Goal: Obtain resource: Download file/media

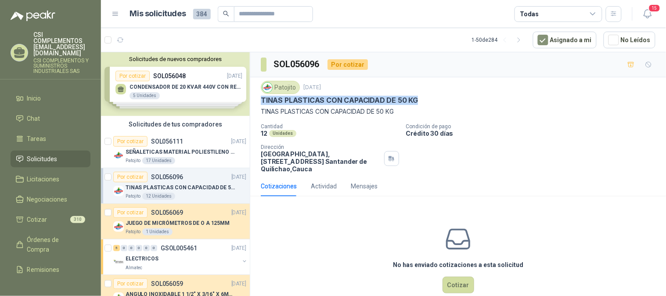
scroll to position [3, 0]
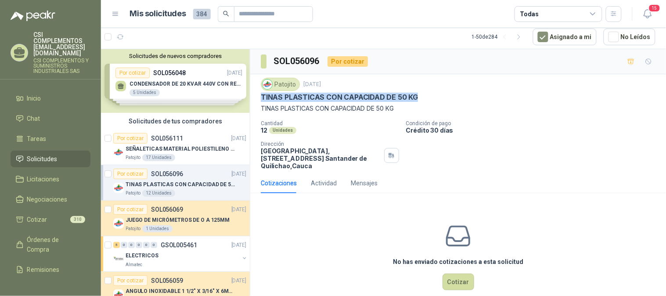
click at [38, 154] on span "Solicitudes" at bounding box center [42, 159] width 30 height 10
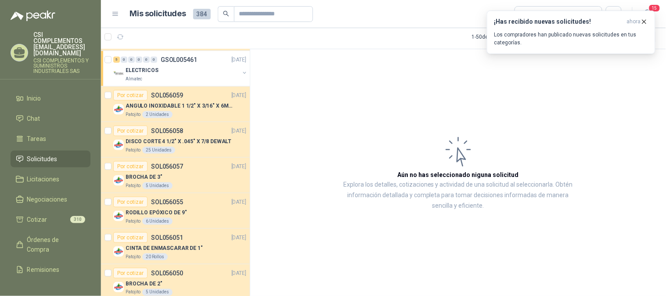
scroll to position [97, 0]
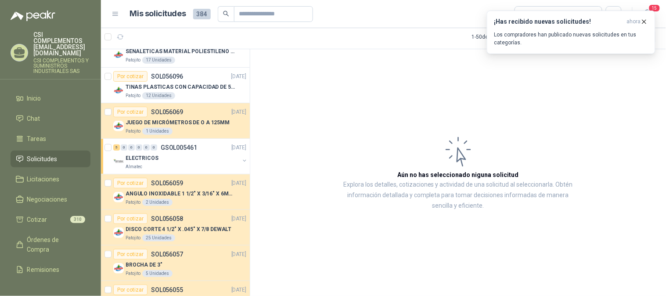
click at [31, 154] on span "Solicitudes" at bounding box center [42, 159] width 30 height 10
click at [117, 36] on icon "button" at bounding box center [120, 36] width 7 height 7
click at [141, 39] on icon "button" at bounding box center [141, 36] width 7 height 7
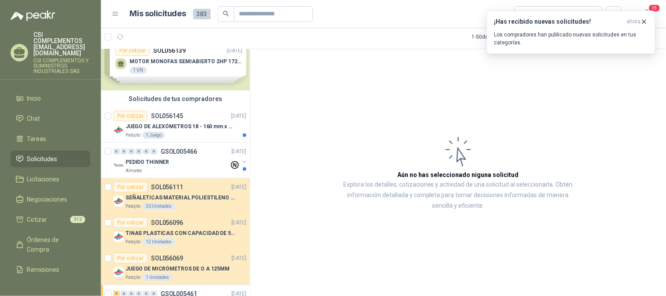
scroll to position [0, 0]
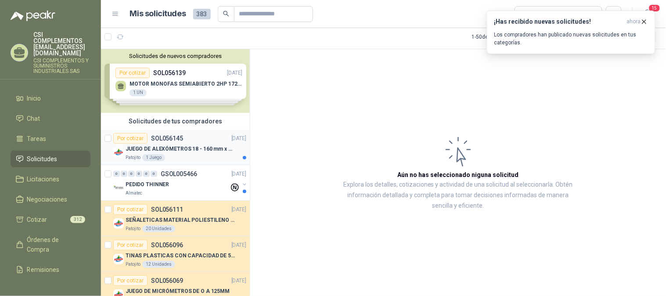
click at [173, 148] on p "JUEGO DE ALEXÓMETROS 18 - 160 mm x 0,01 mm 2824-S3" at bounding box center [180, 149] width 109 height 8
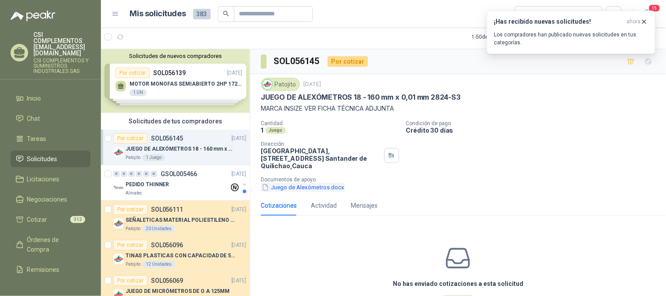
click at [328, 185] on button "Juego de Alexómetros.docx" at bounding box center [303, 187] width 84 height 9
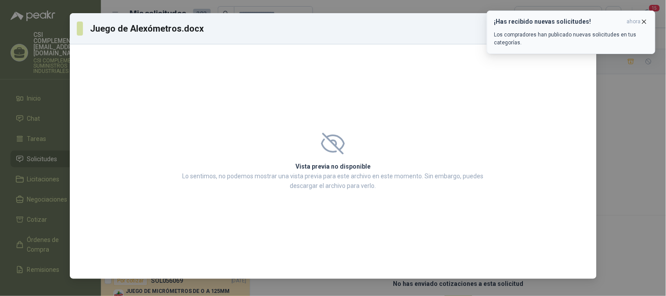
click at [646, 14] on button "¡Has recibido nuevas solicitudes! ahora Los compradores han publicado nuevas so…" at bounding box center [571, 32] width 169 height 43
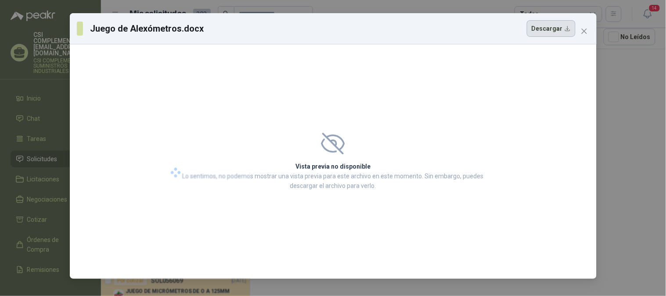
click at [556, 34] on button "Descargar" at bounding box center [551, 28] width 49 height 17
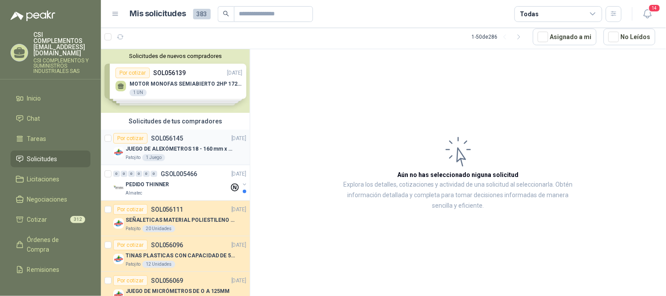
click at [198, 154] on div "Patojito 1 Juego" at bounding box center [186, 157] width 121 height 7
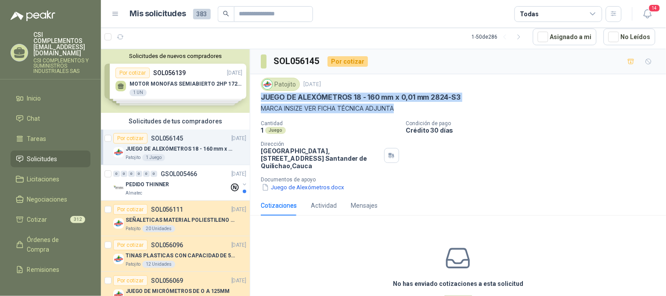
drag, startPoint x: 397, startPoint y: 109, endPoint x: 261, endPoint y: 100, distance: 136.8
click at [261, 100] on div "Patojito [DATE] JUEGO DE ALEXÓMETROS 18 - 160 mm x 0,01 mm 2824-S3 MARCA INSIZE…" at bounding box center [458, 96] width 395 height 36
copy div "JUEGO DE ALEXÓMETROS 18 - 160 mm x 0,01 mm 2824-S3 MARCA INSIZE VER FICHA TÉCNI…"
